Goal: Navigation & Orientation: Find specific page/section

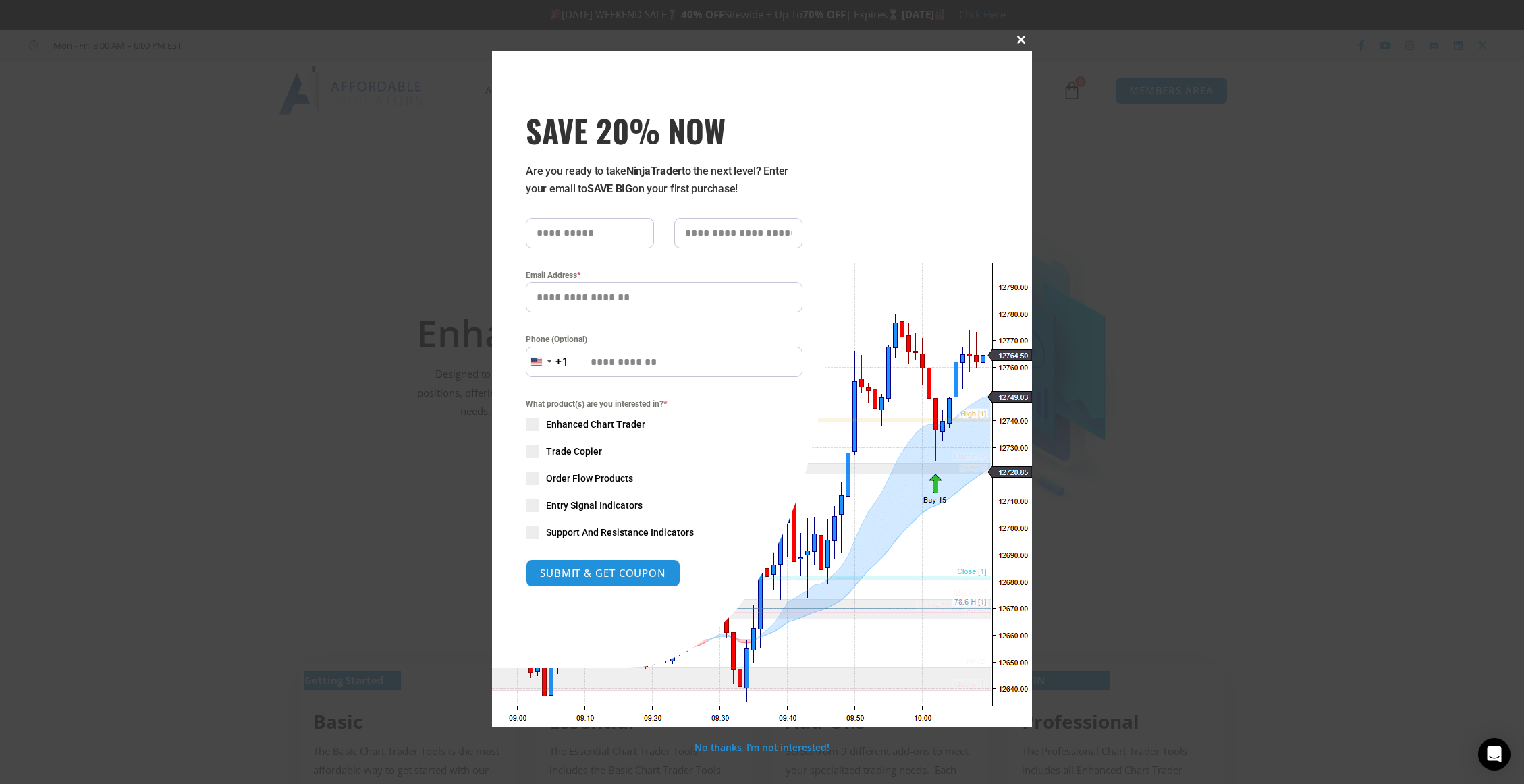
click at [1020, 36] on span at bounding box center [1021, 40] width 21 height 8
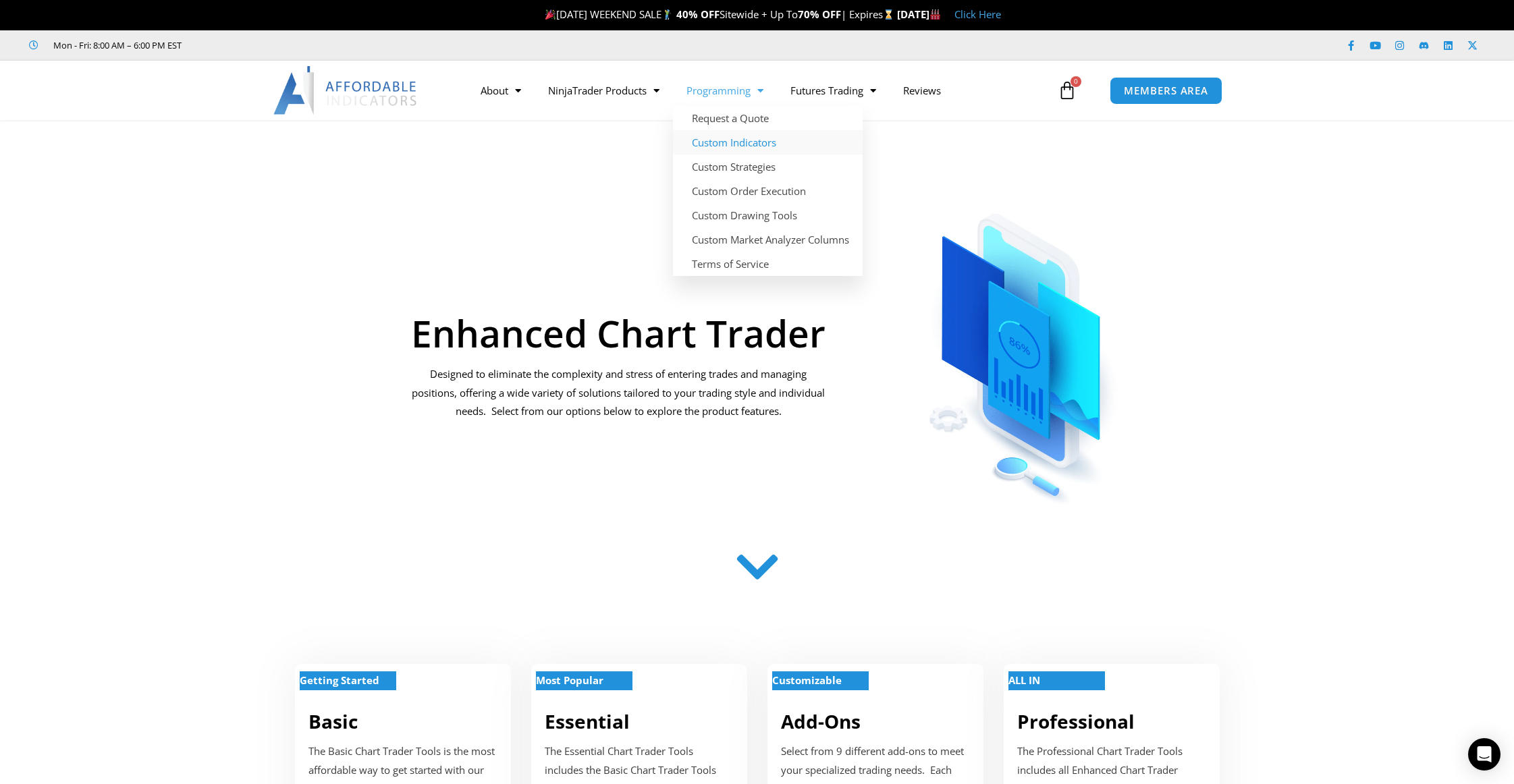
click at [797, 145] on link "Custom Indicators" at bounding box center [767, 142] width 190 height 24
